Goal: Task Accomplishment & Management: Manage account settings

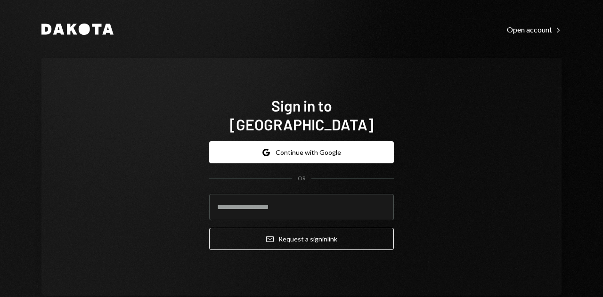
type input "**********"
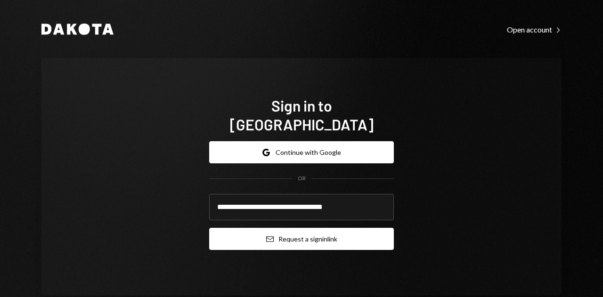
click at [286, 230] on button "Email Request a sign in link" at bounding box center [301, 239] width 185 height 22
